Goal: Transaction & Acquisition: Obtain resource

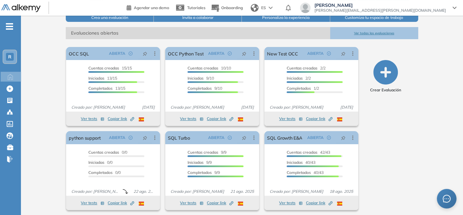
scroll to position [90, 0]
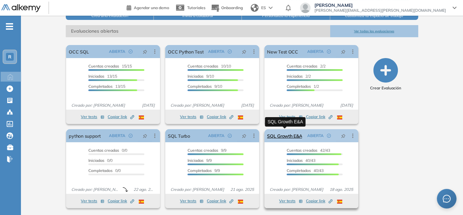
click at [283, 137] on link "SQL Growth E&A" at bounding box center [284, 135] width 35 height 13
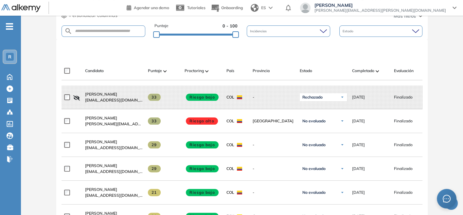
scroll to position [173, 0]
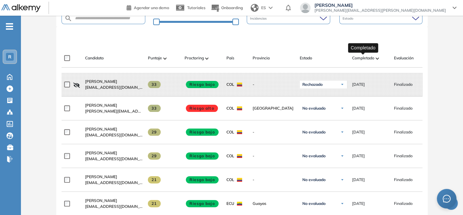
click at [357, 60] on span "Completado" at bounding box center [363, 58] width 22 height 6
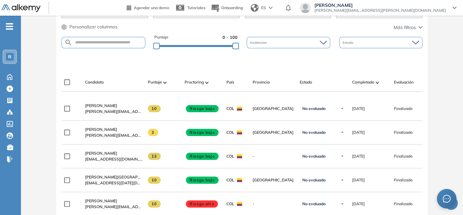
scroll to position [155, 0]
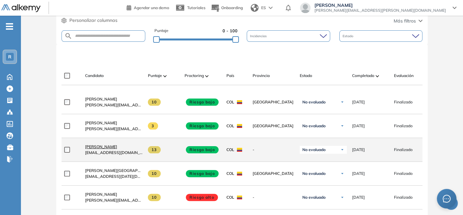
click at [103, 147] on span "[PERSON_NAME]" at bounding box center [101, 147] width 32 height 5
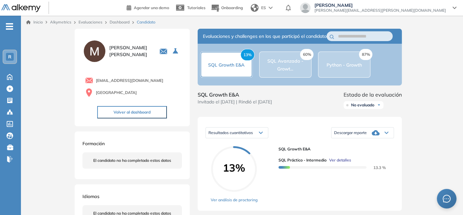
click at [78, 49] on div "[PERSON_NAME] [EMAIL_ADDRESS][DOMAIN_NAME] Colombia Volver al dashboard" at bounding box center [132, 78] width 115 height 98
click at [120, 21] on link "Dashboard" at bounding box center [120, 22] width 20 height 5
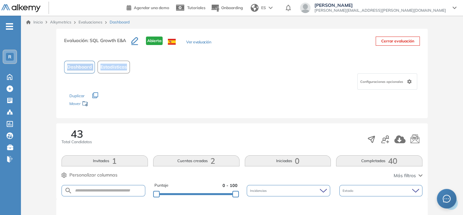
drag, startPoint x: 462, startPoint y: 57, endPoint x: 464, endPoint y: 35, distance: 22.0
click at [463, 35] on html "Perfil Todos los espacios Todos los espacios R Home Home Alkymetrics Alkymetric…" at bounding box center [231, 107] width 463 height 215
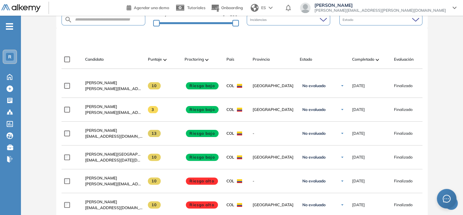
scroll to position [182, 0]
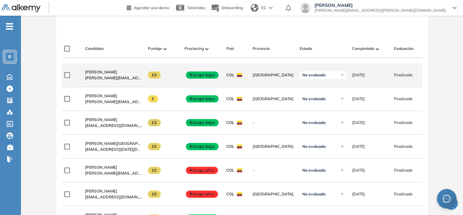
click at [98, 70] on div "Camilo Rodriguez [EMAIL_ADDRESS][DOMAIN_NAME]" at bounding box center [111, 75] width 63 height 22
click at [99, 73] on span "[PERSON_NAME]" at bounding box center [101, 72] width 32 height 5
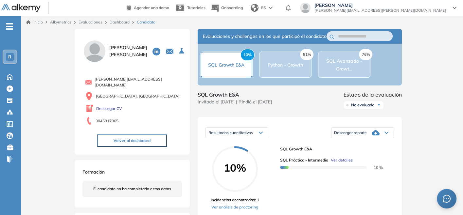
click at [118, 21] on link "Dashboard" at bounding box center [120, 22] width 20 height 5
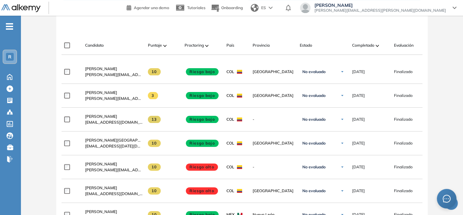
scroll to position [194, 0]
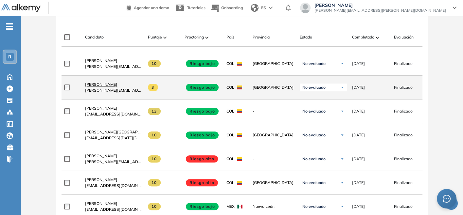
click at [112, 87] on span "[PERSON_NAME]" at bounding box center [101, 84] width 32 height 5
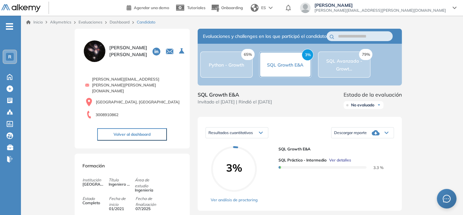
click at [115, 24] on link "Dashboard" at bounding box center [120, 22] width 20 height 5
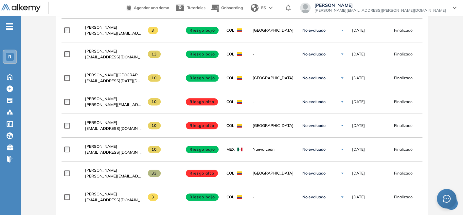
scroll to position [251, 0]
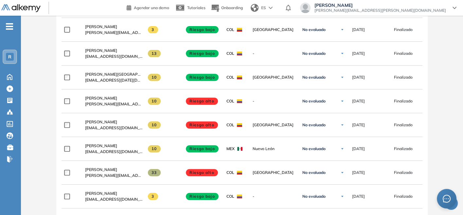
click at [450, 124] on div "Evaluación : SQL Growth E&A Abierta Ver evaluación Cerrar evaluación Dashboard …" at bounding box center [242, 128] width 436 height 703
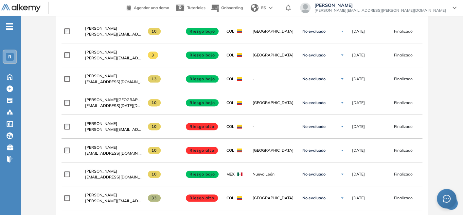
scroll to position [224, 0]
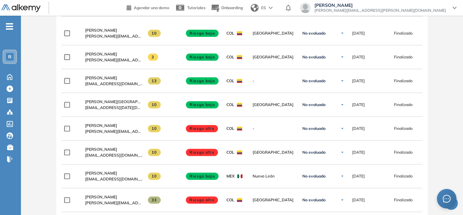
click at [449, 78] on div "Evaluación : SQL Growth E&A Abierta Ver evaluación Cerrar evaluación Dashboard …" at bounding box center [242, 156] width 436 height 703
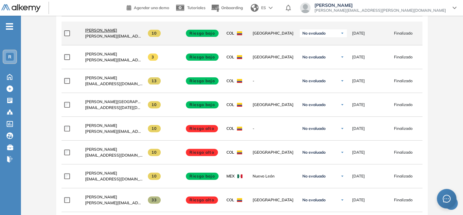
click at [104, 33] on span "[PERSON_NAME]" at bounding box center [101, 30] width 32 height 5
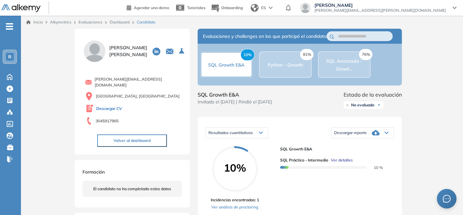
click at [107, 108] on link "Descargar CV" at bounding box center [109, 109] width 26 height 6
click at [114, 24] on link "Dashboard" at bounding box center [120, 22] width 20 height 5
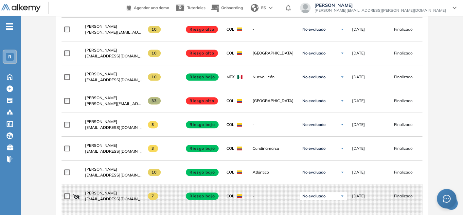
scroll to position [320, 0]
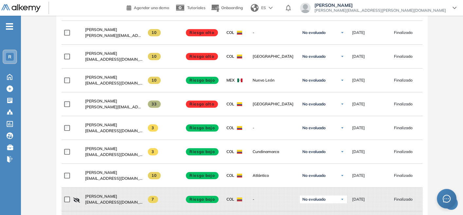
click at [48, 56] on div "Evaluación : SQL Growth E&A Abierta Ver evaluación Cerrar evaluación Dashboard …" at bounding box center [242, 60] width 436 height 703
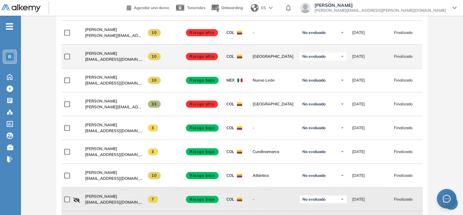
click at [108, 61] on span "[EMAIL_ADDRESS][DOMAIN_NAME]" at bounding box center [114, 60] width 58 height 6
click at [102, 55] on span "[PERSON_NAME]" at bounding box center [101, 53] width 32 height 5
